Goal: Information Seeking & Learning: Learn about a topic

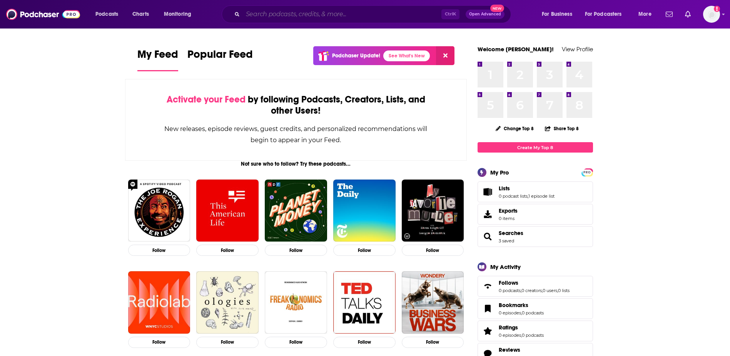
click at [289, 17] on input "Search podcasts, credits, & more..." at bounding box center [342, 14] width 199 height 12
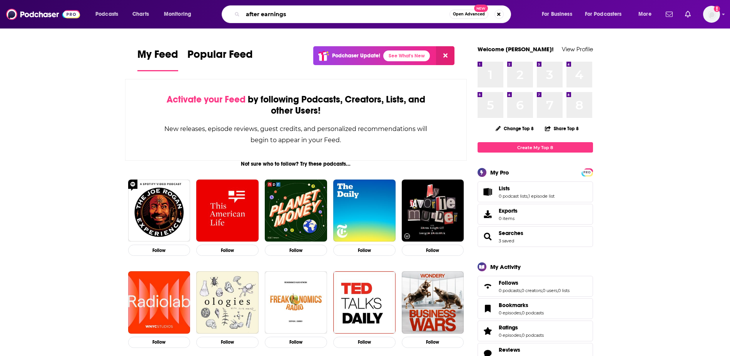
type input "after earnings"
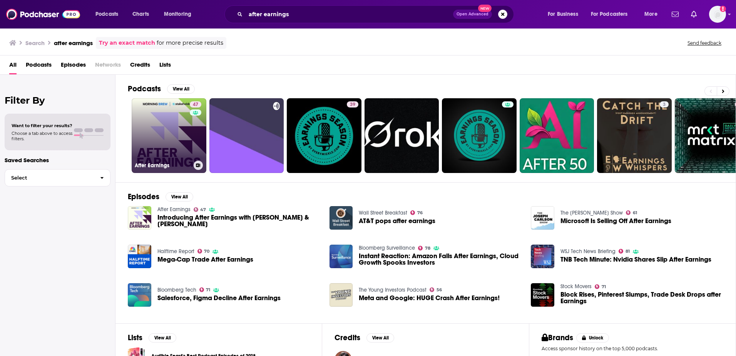
click at [161, 144] on link "47 After Earnings" at bounding box center [169, 135] width 75 height 75
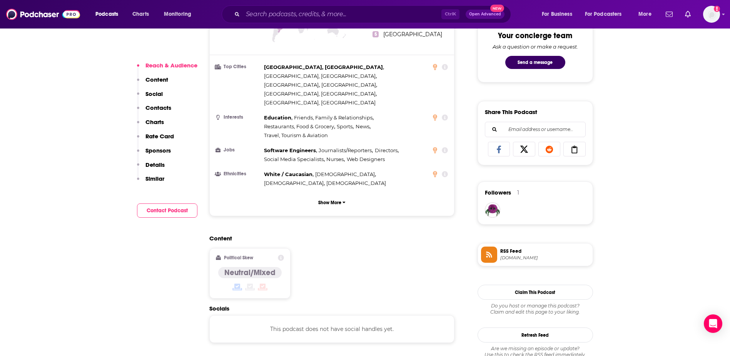
scroll to position [423, 0]
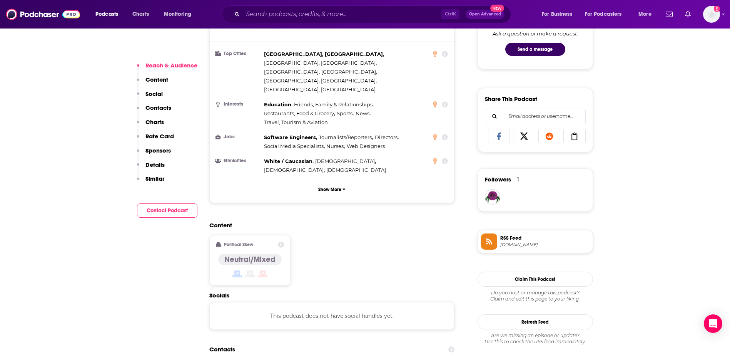
drag, startPoint x: 406, startPoint y: 184, endPoint x: 144, endPoint y: 290, distance: 281.8
